Goal: Information Seeking & Learning: Find specific fact

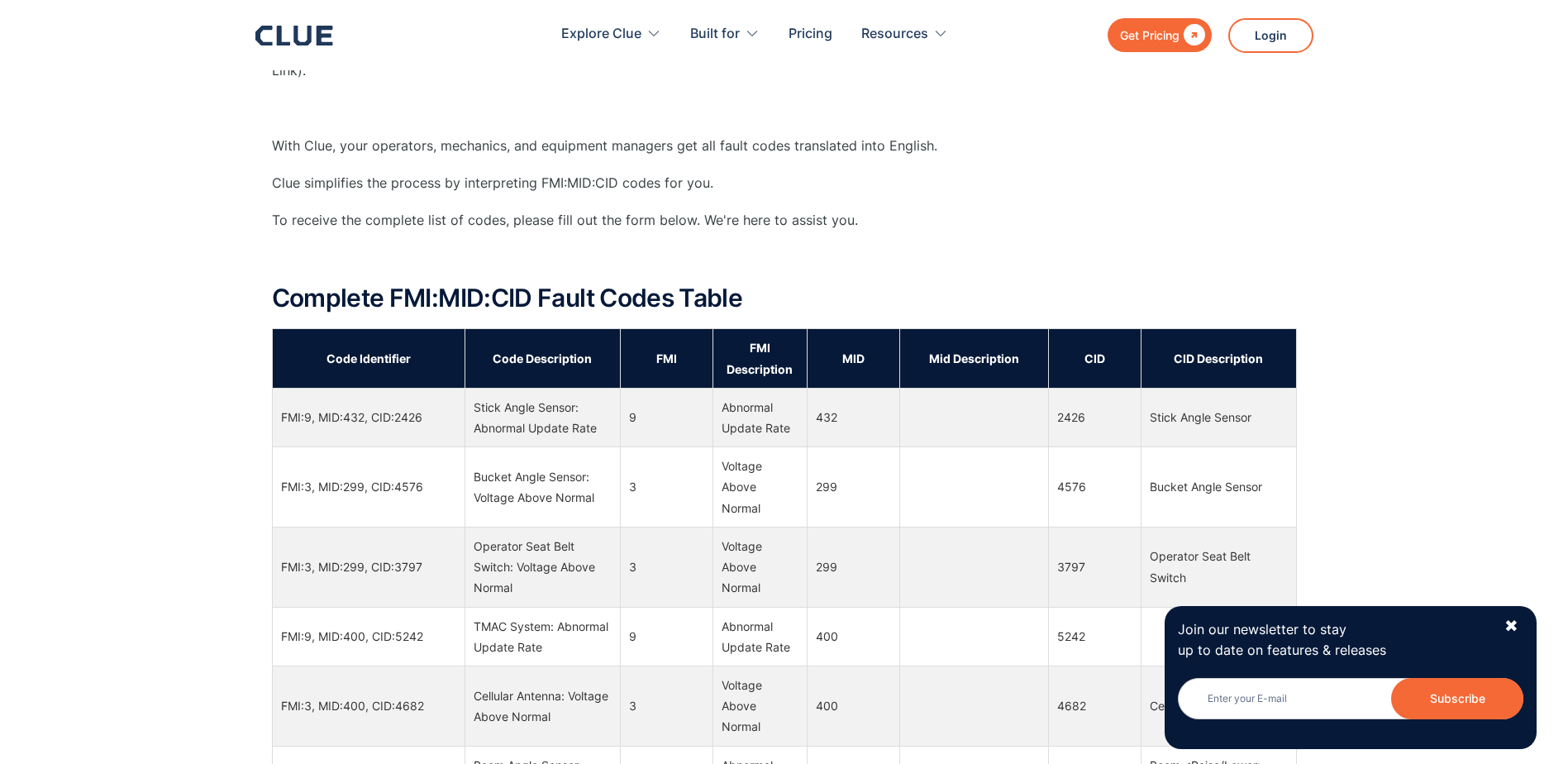
scroll to position [1046, 0]
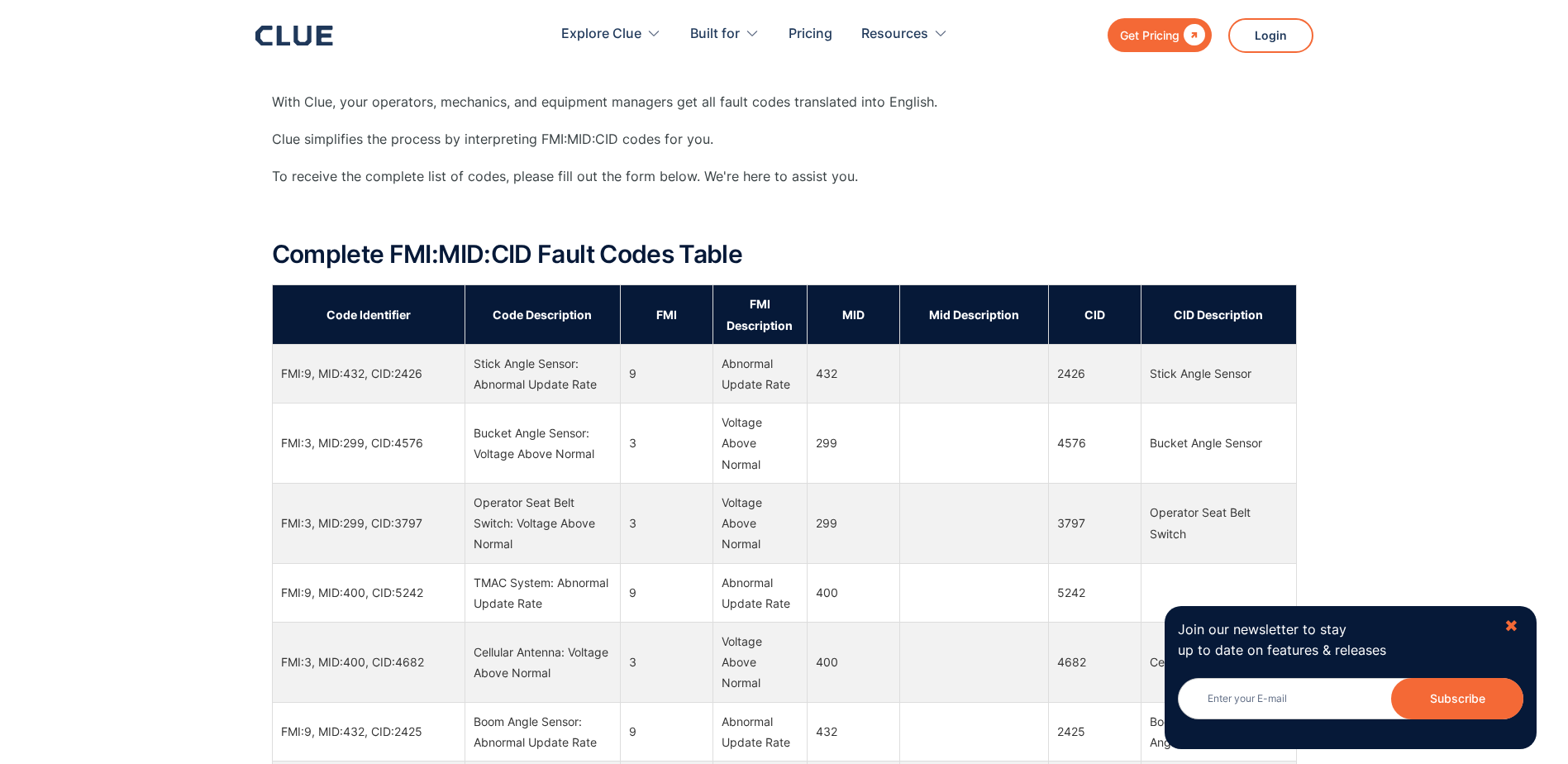
click at [1505, 628] on div "✖" at bounding box center [1512, 626] width 14 height 21
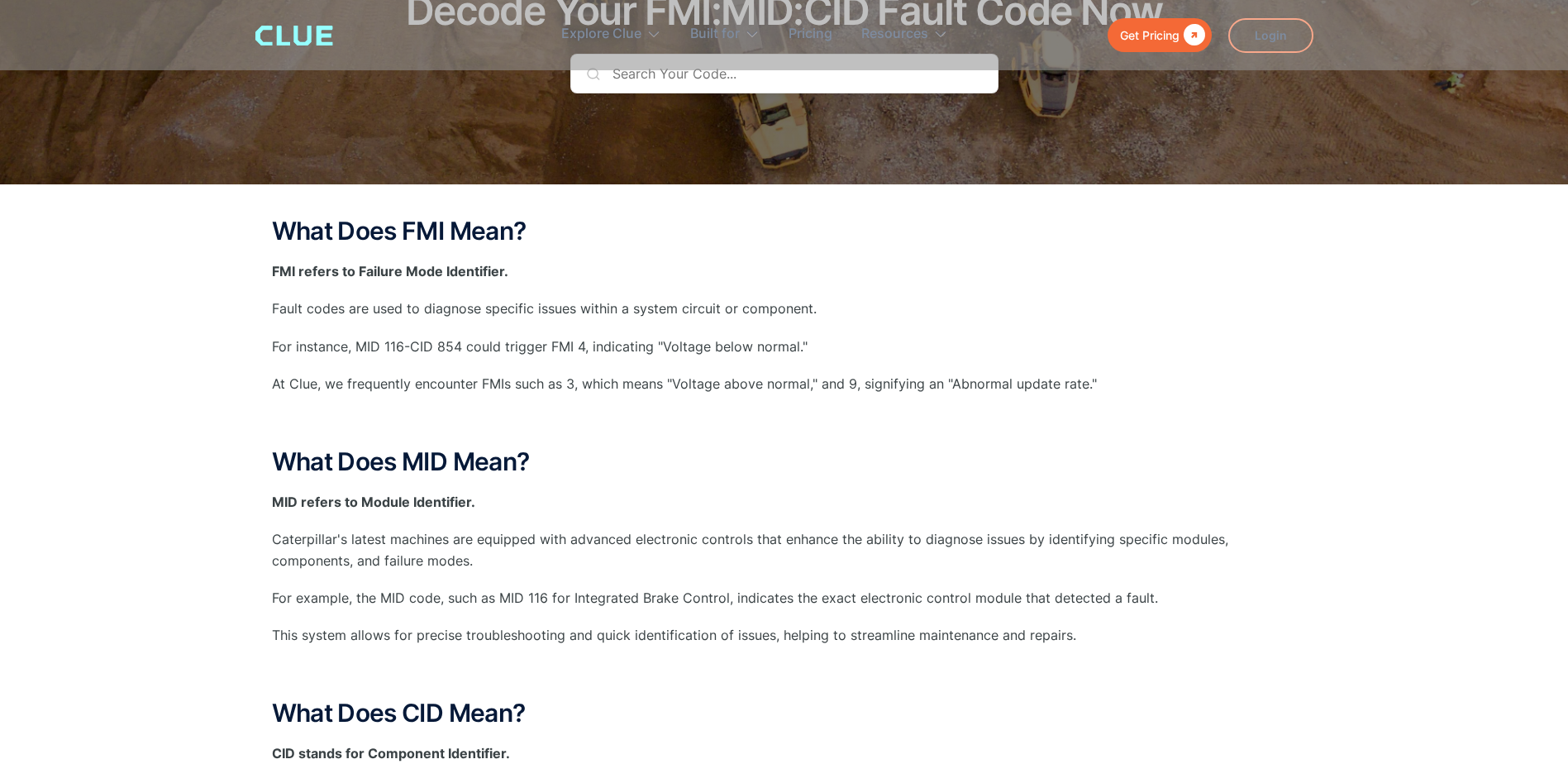
scroll to position [0, 0]
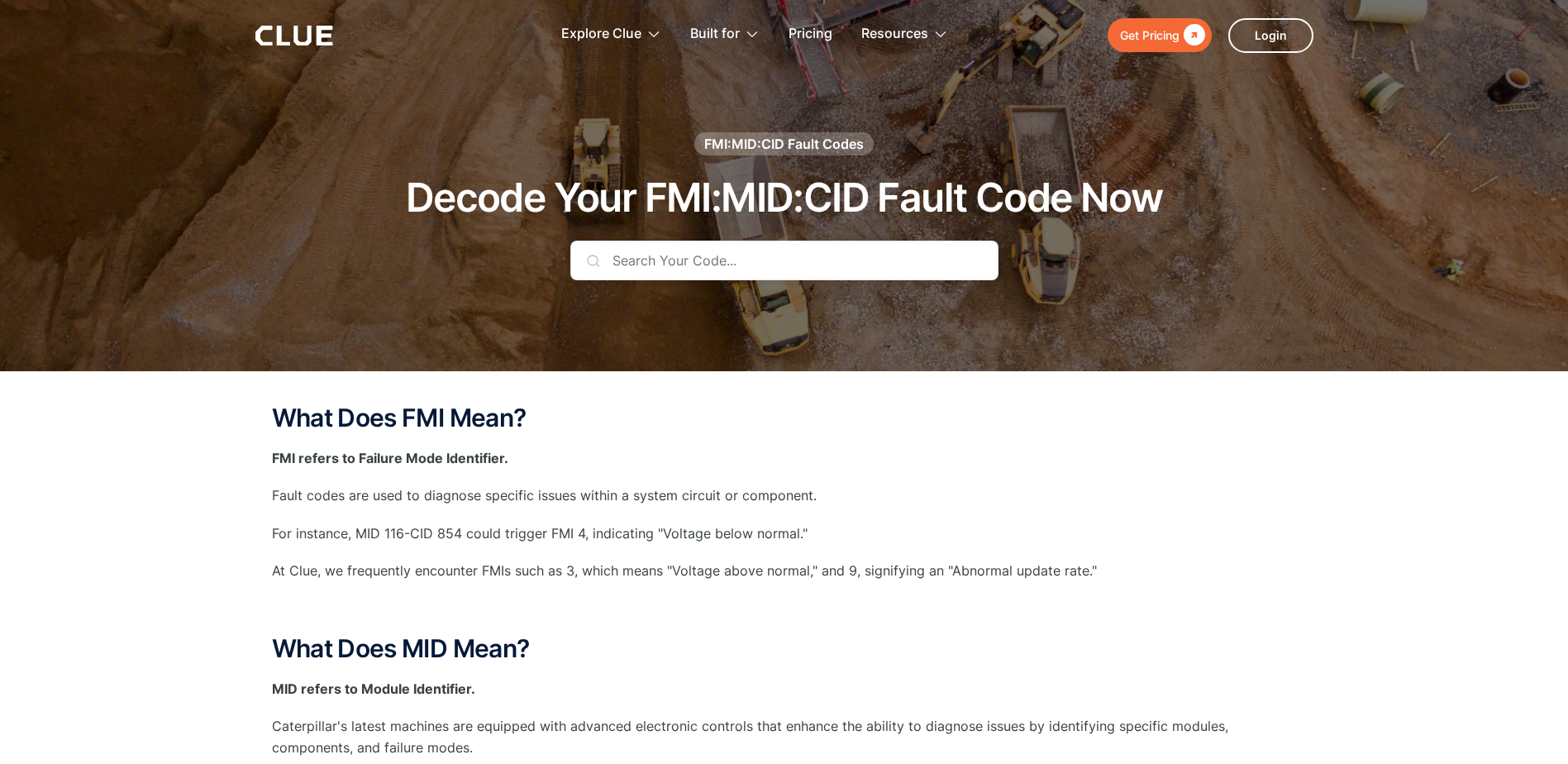
click at [794, 267] on input "text" at bounding box center [784, 261] width 428 height 40
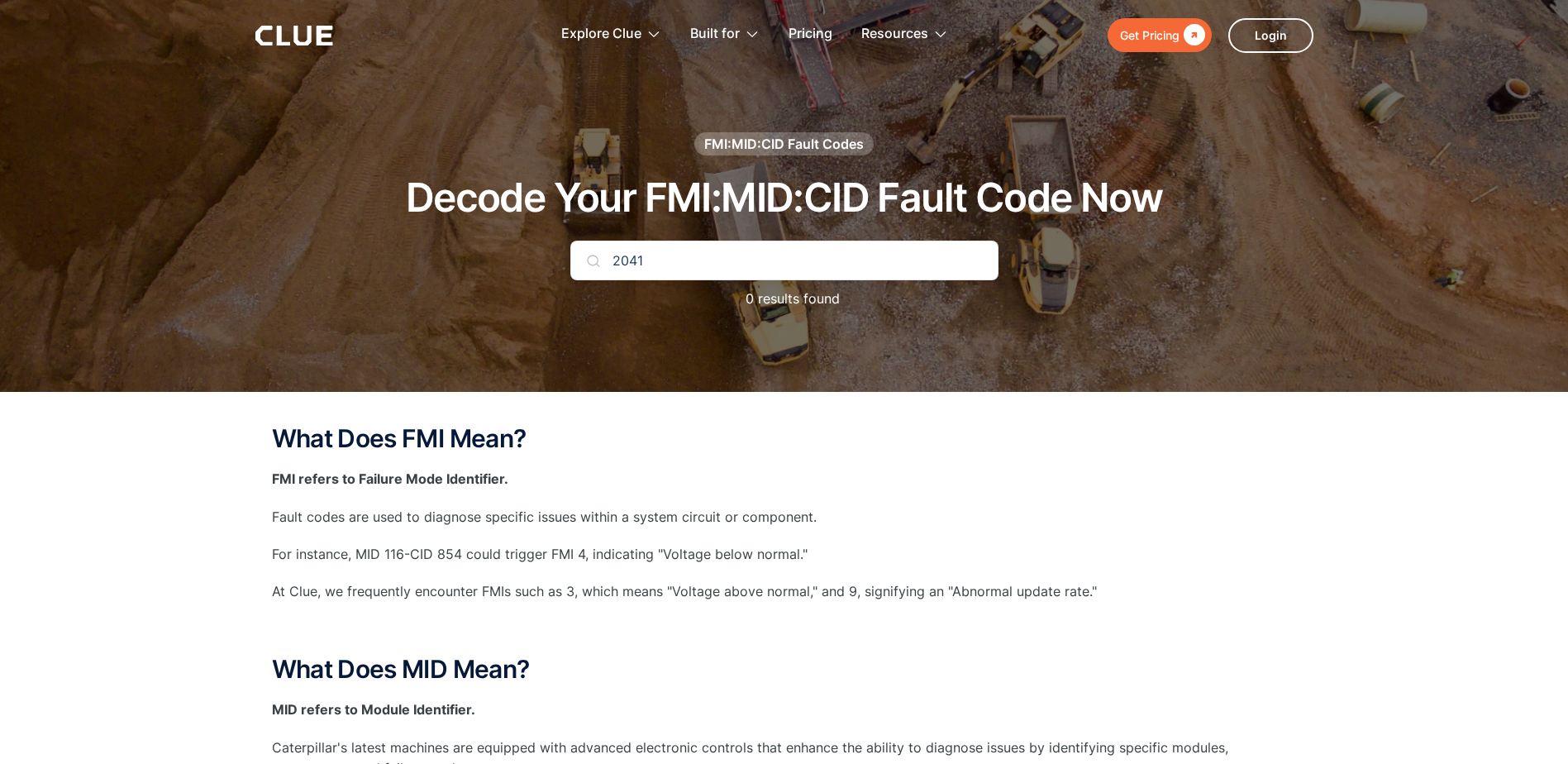
click at [737, 265] on input "2041" at bounding box center [784, 261] width 428 height 40
drag, startPoint x: 693, startPoint y: 259, endPoint x: 633, endPoint y: 254, distance: 60.2
click at [653, 256] on input "2041" at bounding box center [784, 261] width 428 height 40
click at [575, 261] on input "2041" at bounding box center [784, 261] width 428 height 40
drag, startPoint x: 659, startPoint y: 258, endPoint x: 439, endPoint y: 263, distance: 220.1
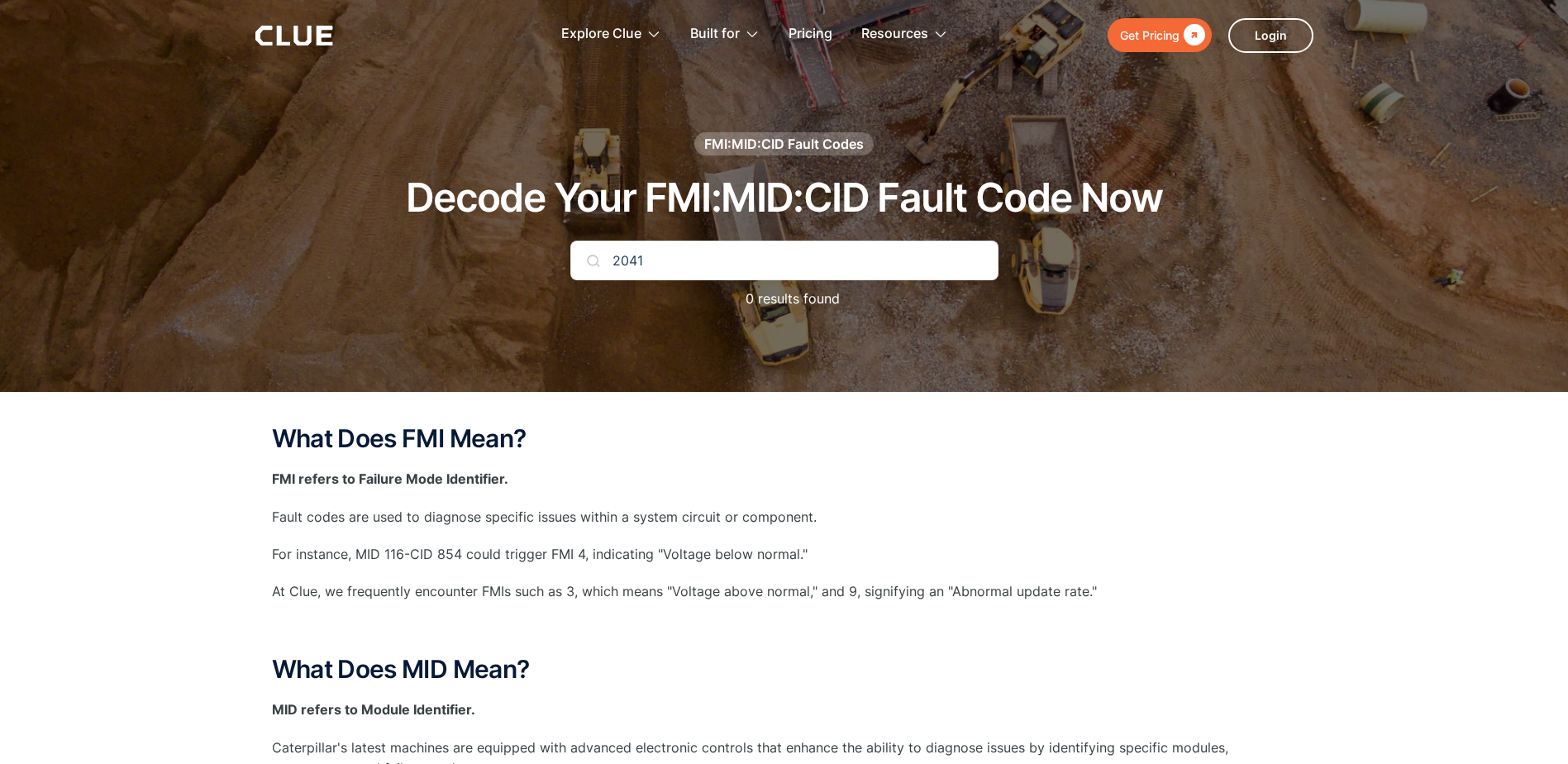
click at [560, 262] on div "FMI:MID:CID Fault Codes Decode Your FMI:MID:CID Fault Code Now 2041 0 results f…" at bounding box center [784, 228] width 976 height 193
drag, startPoint x: 726, startPoint y: 262, endPoint x: 273, endPoint y: 271, distance: 453.1
click at [282, 269] on div "FMI:MID:CID Fault Codes Decode Your FMI:MID:CID Fault Code Now 55245-2041 0 res…" at bounding box center [784, 196] width 1568 height 392
type input "103"
click at [592, 262] on img at bounding box center [593, 260] width 13 height 13
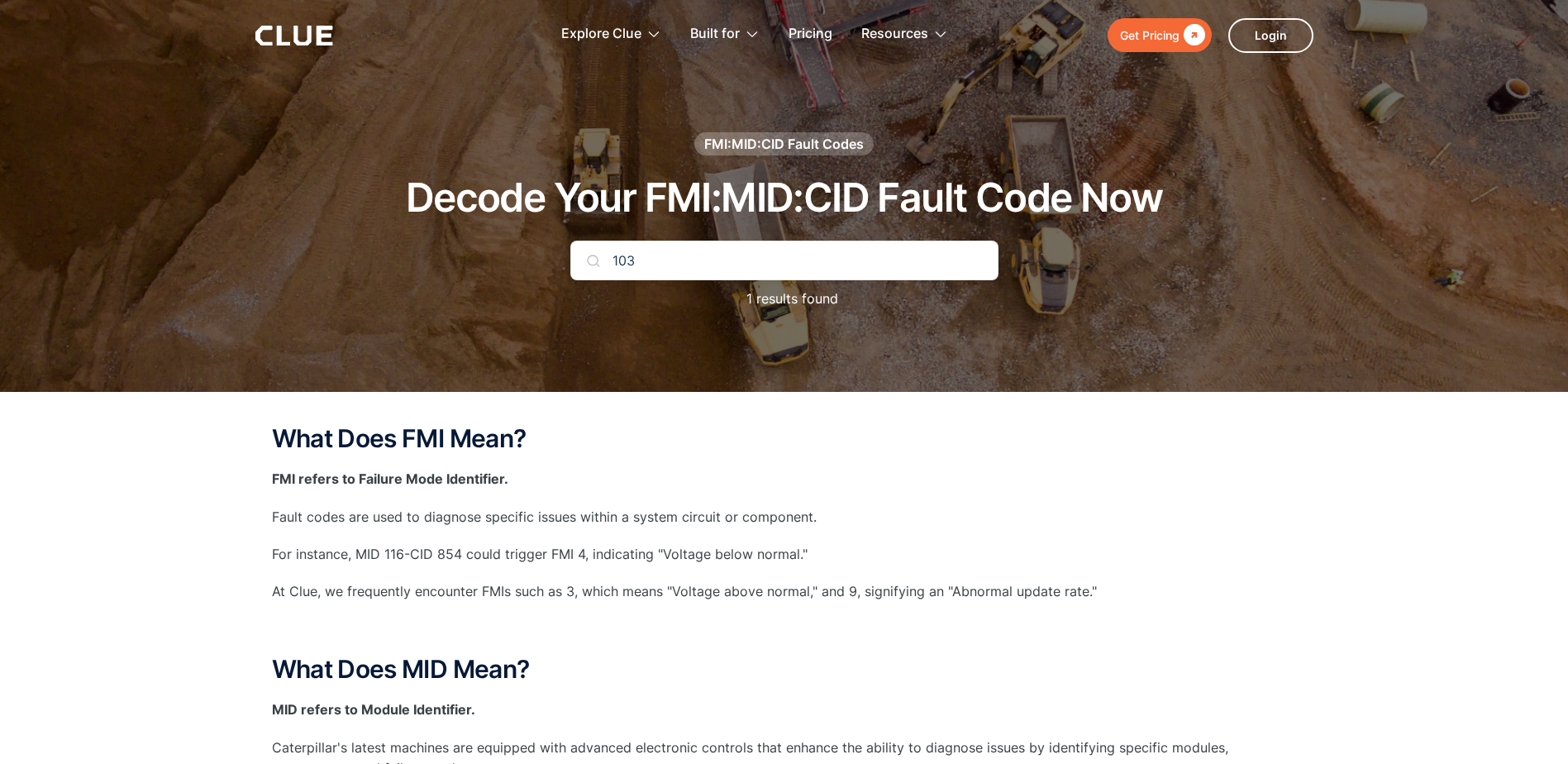
click at [690, 258] on input "103" at bounding box center [784, 261] width 428 height 40
click at [771, 300] on p "1 results found" at bounding box center [784, 298] width 108 height 21
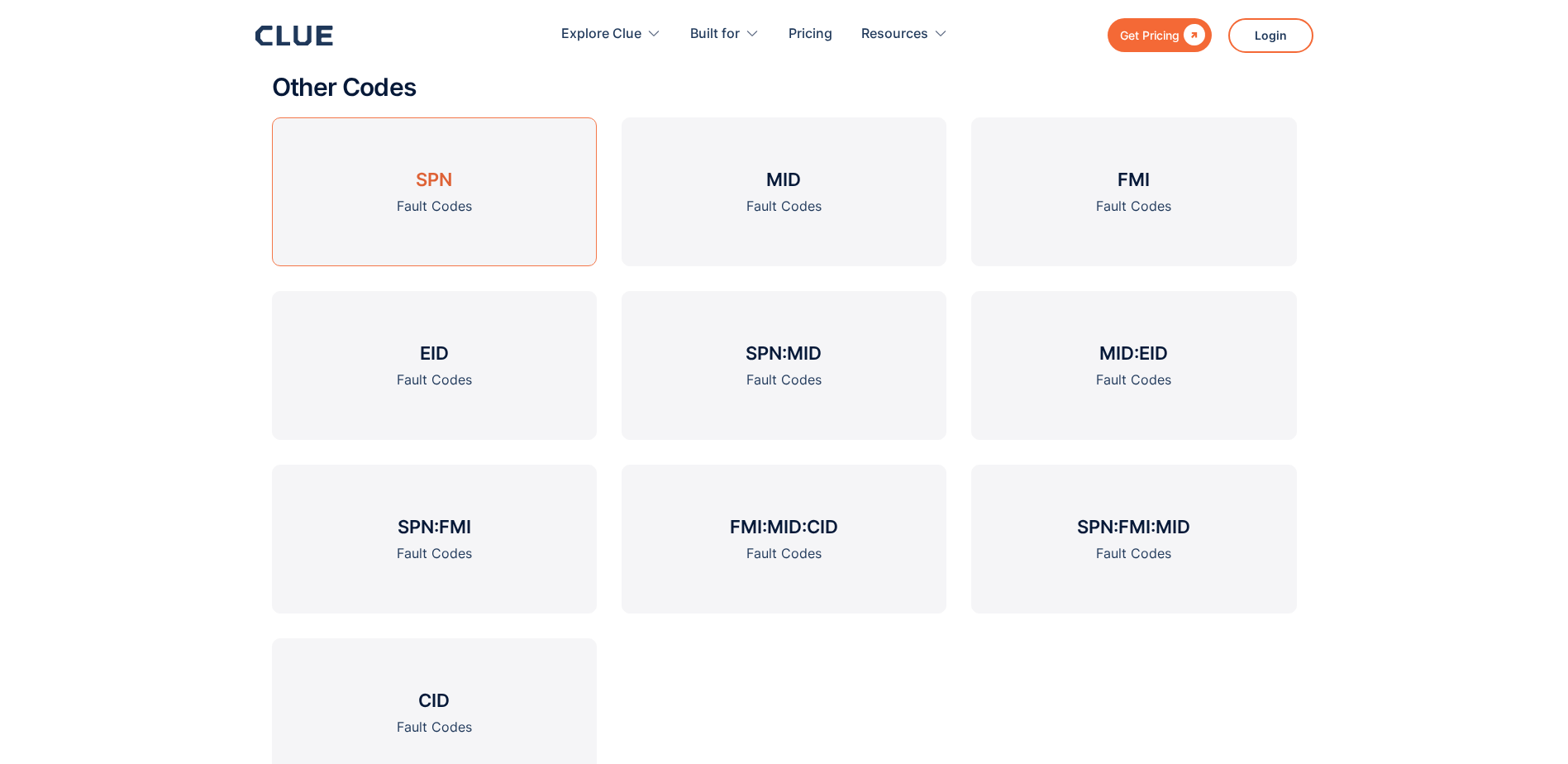
scroll to position [2727, 0]
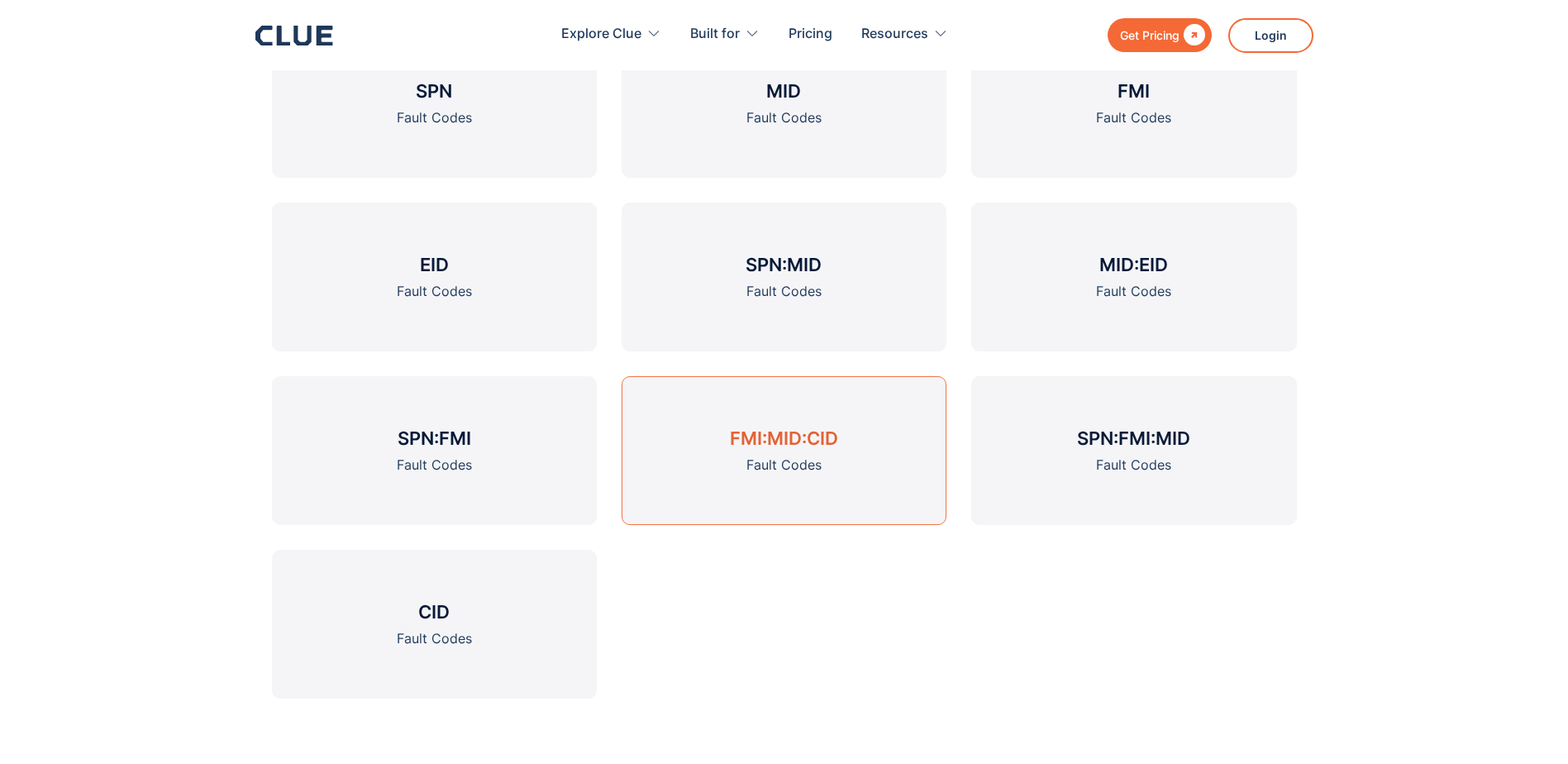
click at [823, 434] on h3 "FMI:MID:CID" at bounding box center [784, 439] width 108 height 25
